Goal: Find specific page/section: Find specific page/section

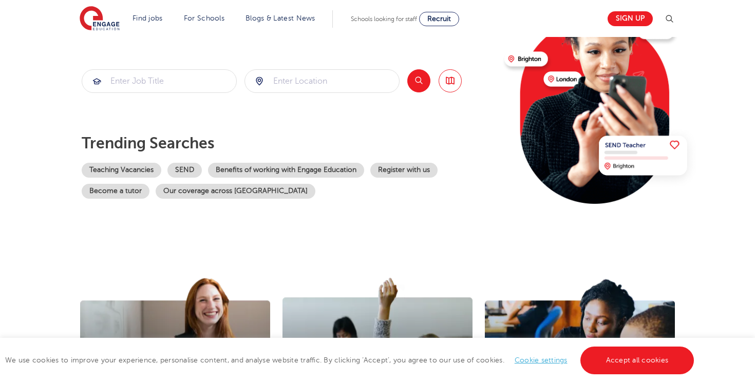
scroll to position [124, 0]
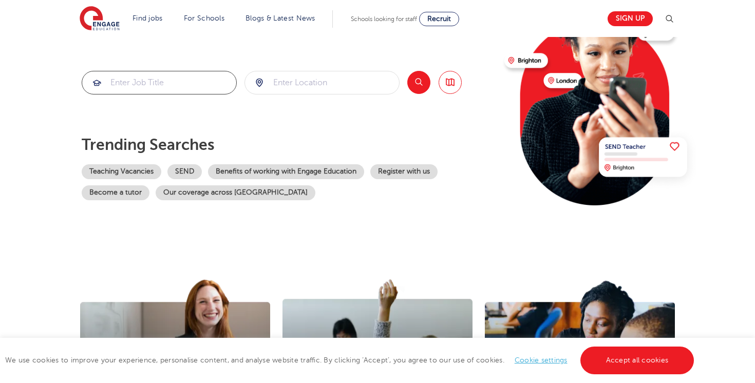
click at [137, 76] on input "search" at bounding box center [159, 82] width 154 height 23
click at [621, 354] on link "Accept all cookies" at bounding box center [637, 361] width 114 height 28
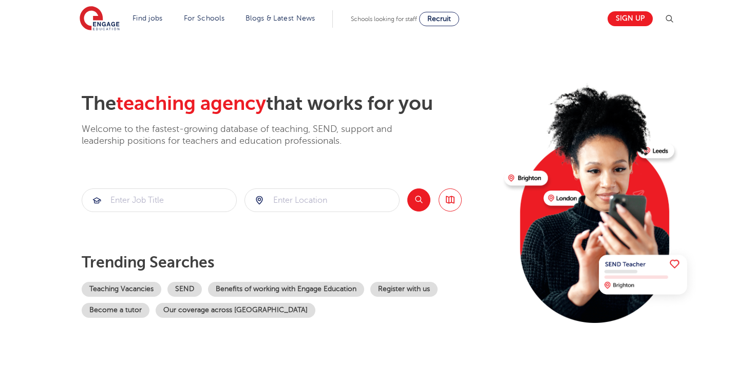
scroll to position [0, 0]
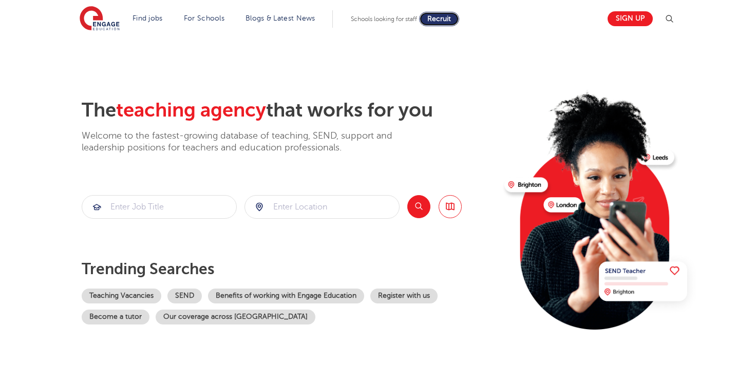
click at [446, 17] on span "Recruit" at bounding box center [439, 19] width 24 height 8
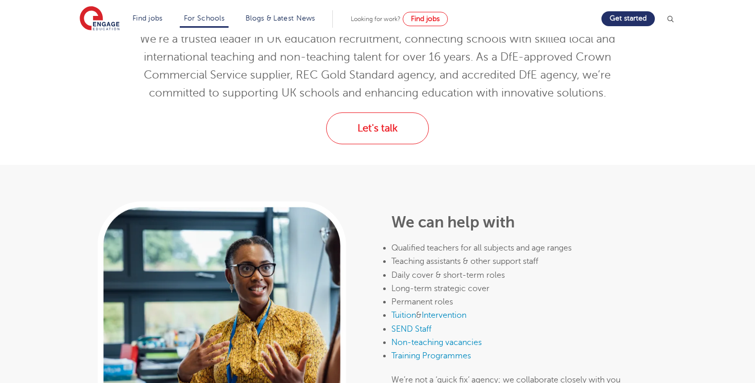
scroll to position [76, 0]
